Goal: Check status: Check status

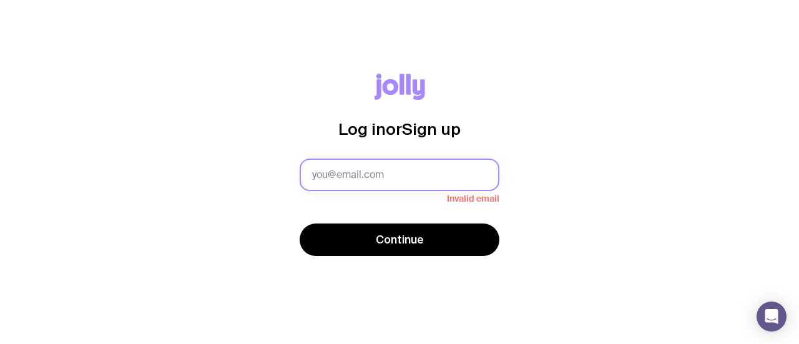
type input "[EMAIL_ADDRESS][DOMAIN_NAME]"
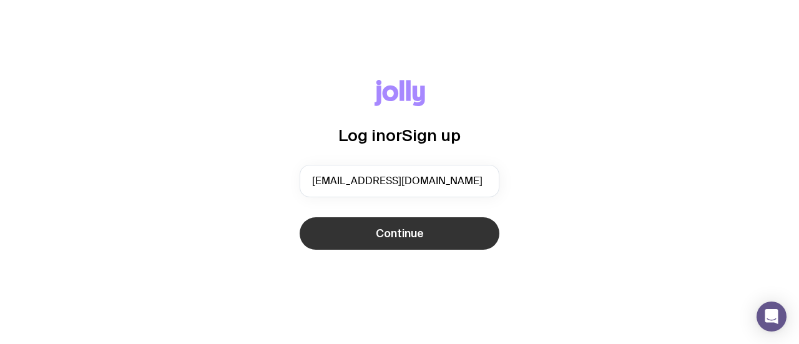
click at [408, 224] on button "Continue" at bounding box center [400, 233] width 200 height 32
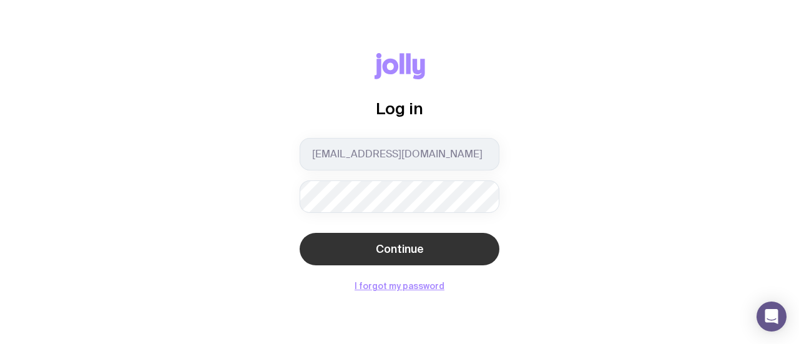
click at [402, 244] on span "Continue" at bounding box center [400, 249] width 48 height 15
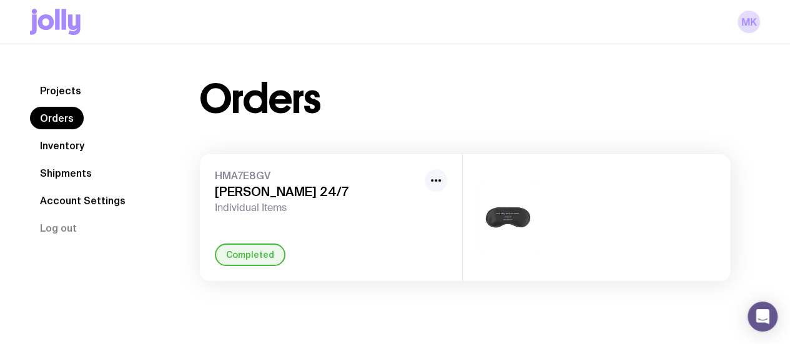
click at [443, 183] on button "button" at bounding box center [436, 180] width 22 height 22
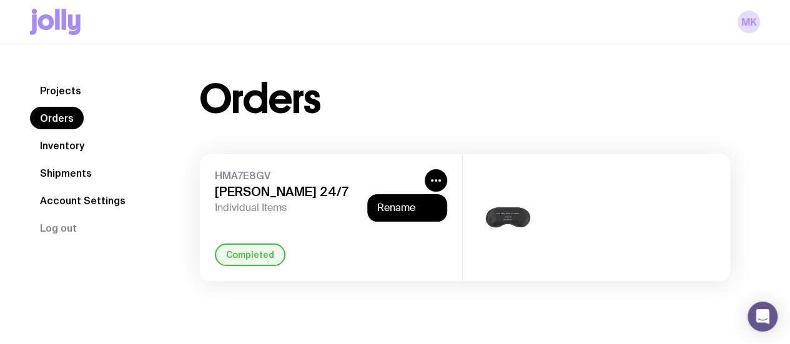
click at [387, 248] on div "Completed" at bounding box center [331, 255] width 232 height 22
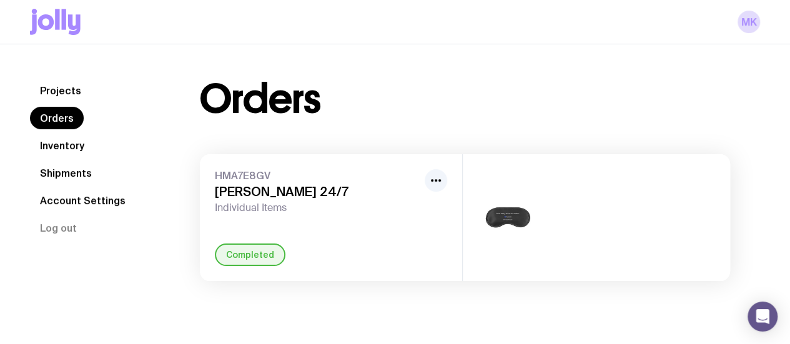
scroll to position [44, 0]
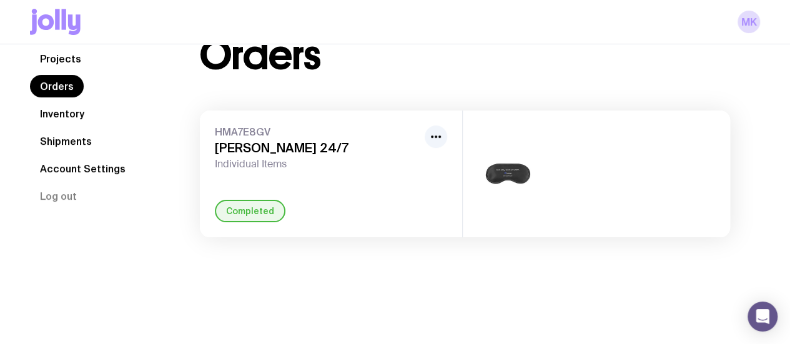
click at [498, 173] on img at bounding box center [508, 174] width 60 height 72
click at [234, 206] on div "Completed" at bounding box center [250, 211] width 71 height 22
click at [229, 154] on h3 "[PERSON_NAME] 24/7" at bounding box center [317, 148] width 205 height 15
click at [230, 126] on span "HMA7E8GV" at bounding box center [317, 132] width 205 height 12
click at [250, 158] on span "Individual Items" at bounding box center [317, 164] width 205 height 12
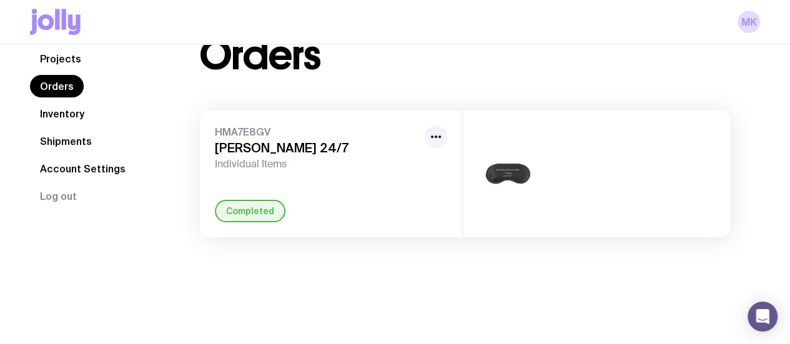
click at [52, 59] on link "Projects" at bounding box center [60, 58] width 61 height 22
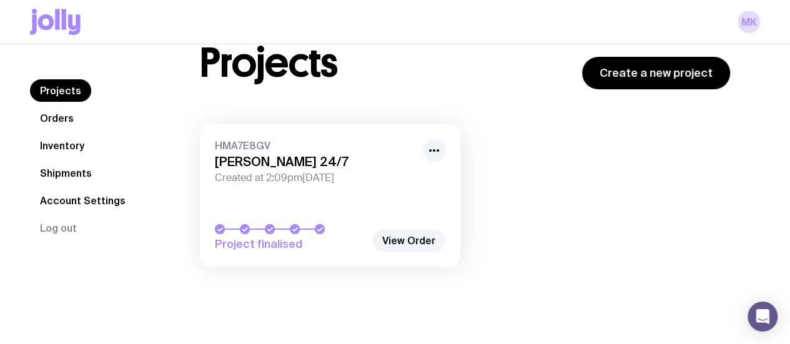
scroll to position [44, 0]
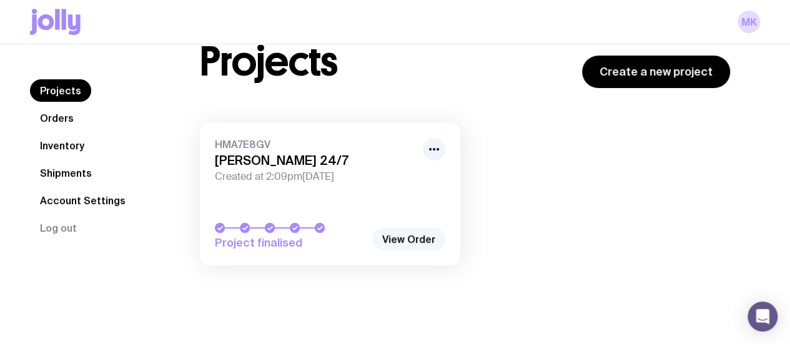
click at [409, 240] on link "View Order" at bounding box center [408, 239] width 73 height 22
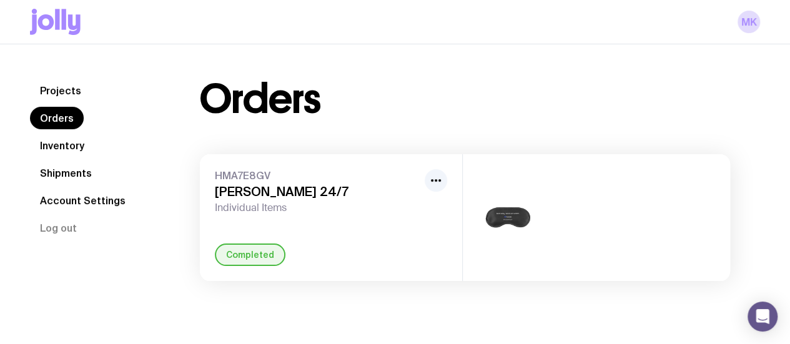
click at [523, 216] on img at bounding box center [508, 218] width 60 height 72
click at [522, 216] on img at bounding box center [508, 218] width 60 height 72
drag, startPoint x: 522, startPoint y: 215, endPoint x: 419, endPoint y: 230, distance: 104.1
click at [423, 230] on div "HMA7E8GV [PERSON_NAME] 24/7 Individual Items Completed" at bounding box center [331, 217] width 262 height 127
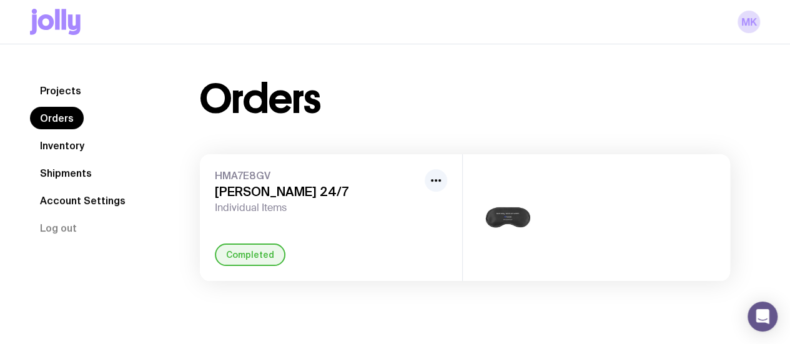
click at [75, 150] on link "Inventory" at bounding box center [62, 145] width 64 height 22
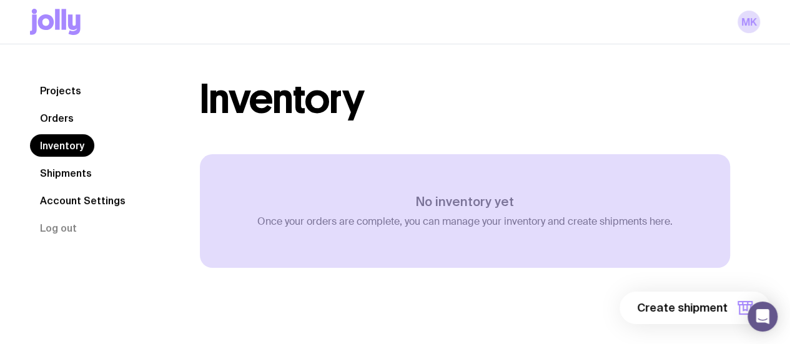
click at [72, 175] on link "Shipments" at bounding box center [66, 173] width 72 height 22
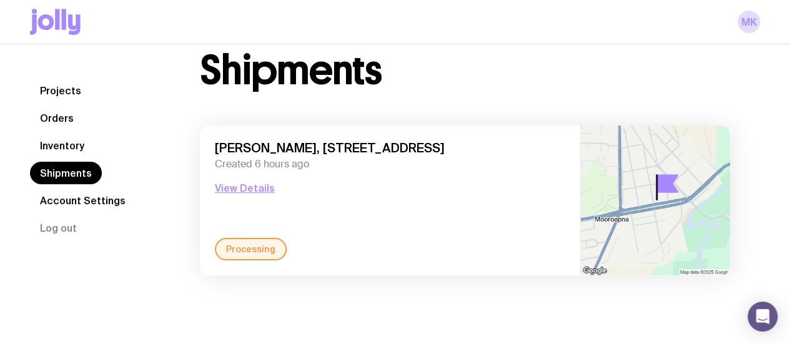
scroll to position [44, 0]
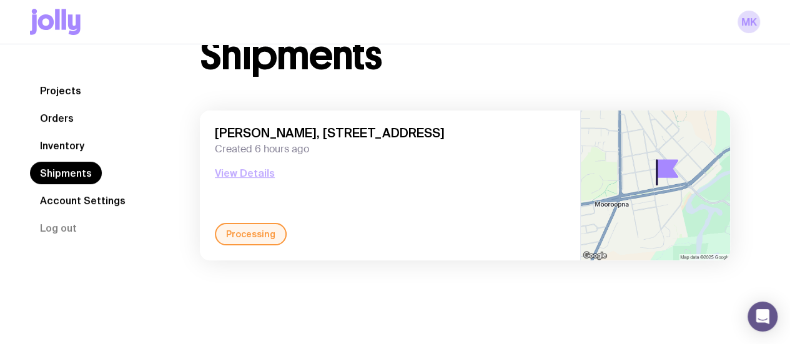
click at [258, 170] on button "View Details" at bounding box center [245, 172] width 60 height 15
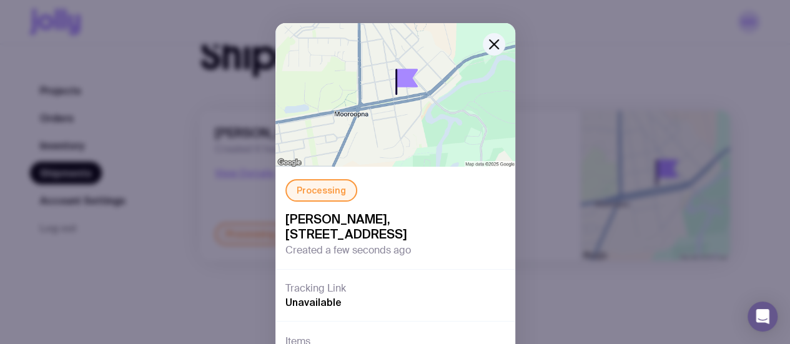
scroll to position [0, 0]
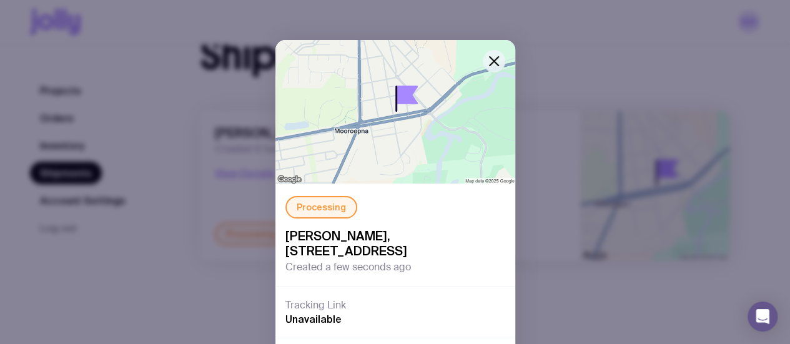
click at [483, 64] on button "button" at bounding box center [494, 61] width 22 height 22
